Goal: Task Accomplishment & Management: Complete application form

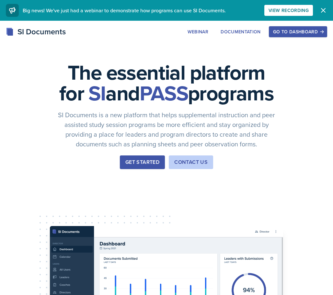
click at [307, 35] on button "Go to Dashboard" at bounding box center [298, 31] width 58 height 11
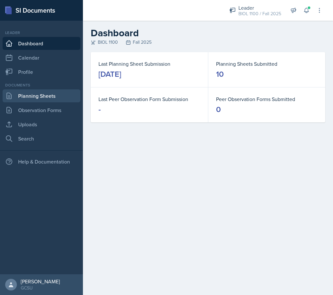
click at [32, 95] on link "Planning Sheets" at bounding box center [42, 95] width 78 height 13
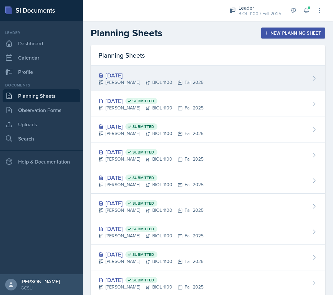
click at [182, 74] on div "[DATE]" at bounding box center [150, 75] width 105 height 9
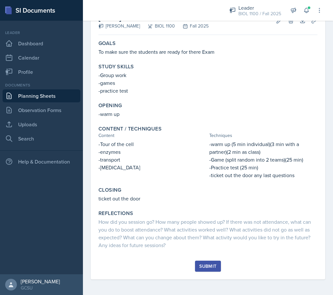
scroll to position [44, 0]
click at [207, 264] on div "Submit" at bounding box center [207, 266] width 17 height 5
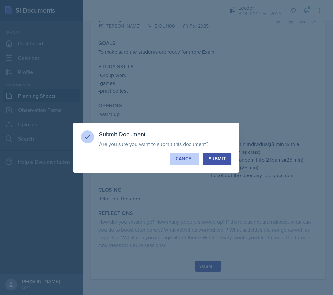
click at [185, 156] on div "Cancel" at bounding box center [185, 159] width 18 height 6
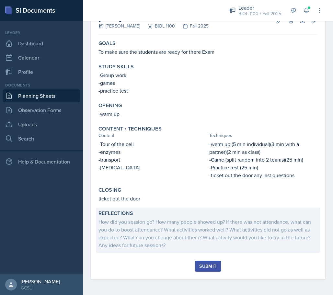
click at [160, 228] on div "How did you session go? How many people showed up? If there was not attendance,…" at bounding box center [207, 233] width 219 height 31
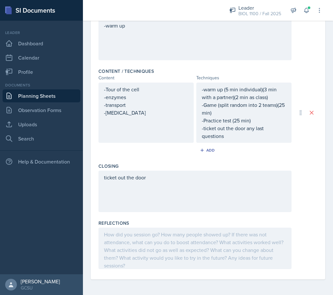
click at [133, 239] on div at bounding box center [194, 248] width 193 height 41
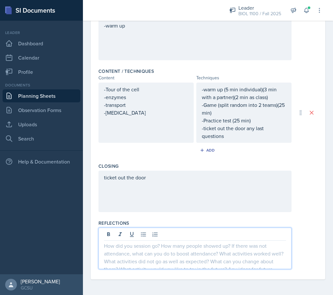
click at [119, 246] on p at bounding box center [195, 246] width 182 height 8
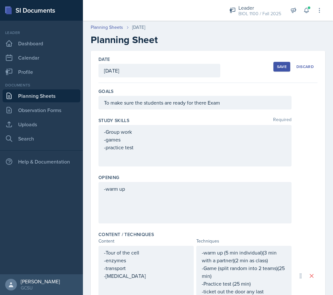
scroll to position [0, 0]
click at [283, 65] on div "Save" at bounding box center [282, 66] width 10 height 5
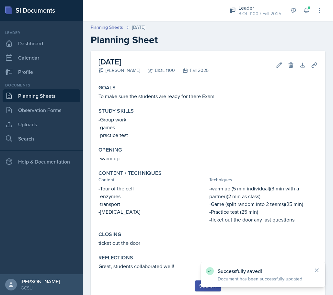
click at [199, 285] on div "Submit" at bounding box center [207, 285] width 17 height 5
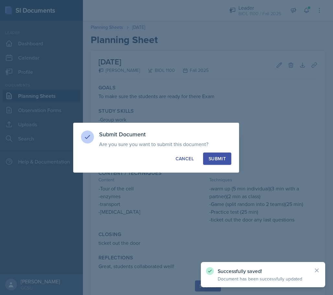
click at [221, 159] on div "Submit" at bounding box center [217, 159] width 17 height 6
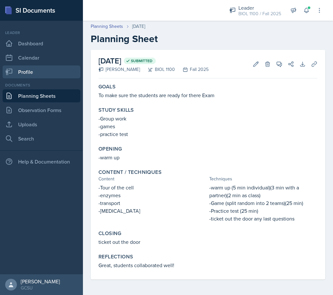
scroll to position [1, 0]
click at [38, 96] on link "Planning Sheets" at bounding box center [42, 95] width 78 height 13
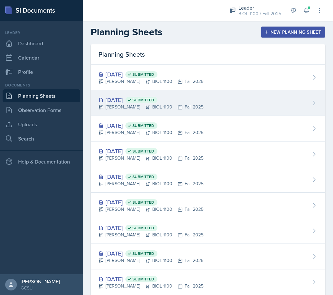
click at [224, 103] on div "[DATE] Submitted [PERSON_NAME] BIOL 1100 Fall 2025" at bounding box center [208, 103] width 235 height 26
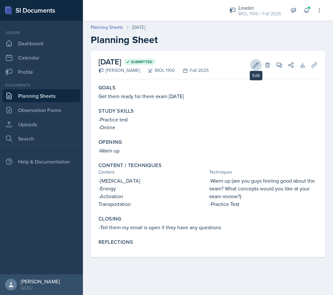
click at [256, 65] on icon at bounding box center [256, 65] width 6 height 6
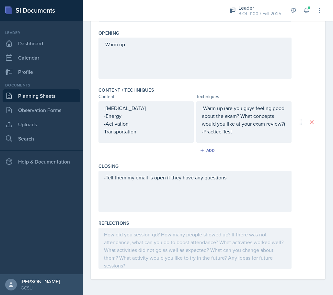
scroll to position [144, 0]
click at [127, 242] on div at bounding box center [194, 248] width 193 height 41
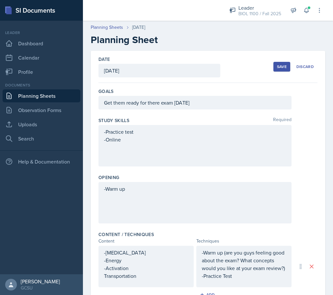
scroll to position [0, 0]
click at [283, 67] on div "Save" at bounding box center [282, 66] width 10 height 5
